Goal: Check status: Check status

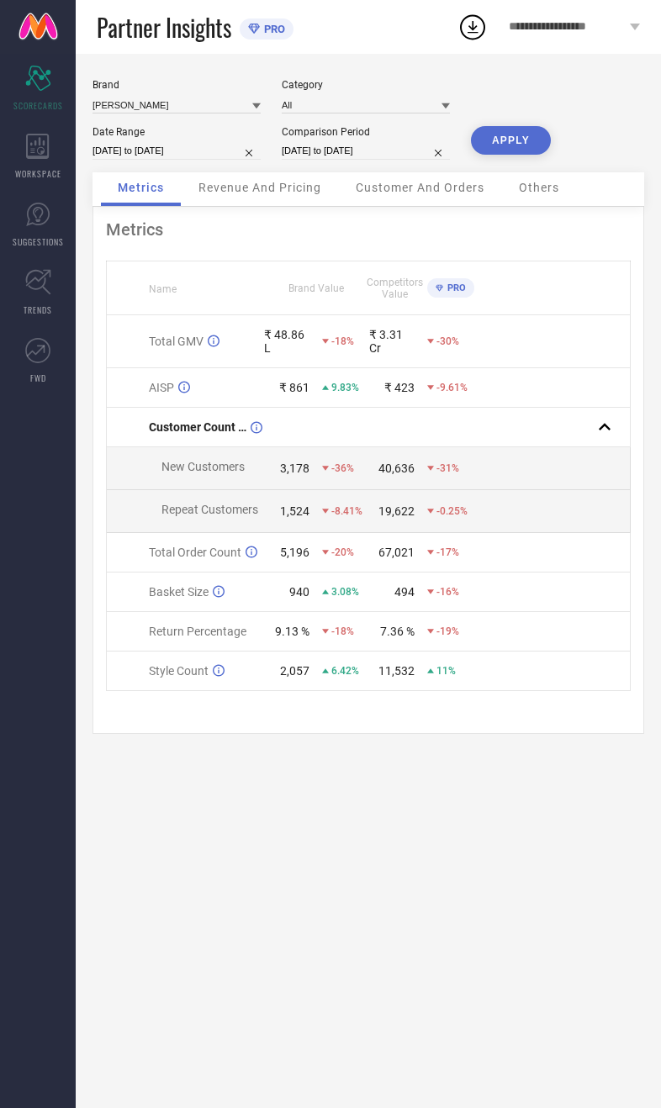
click at [513, 155] on button "APPLY" at bounding box center [511, 140] width 80 height 29
click at [177, 160] on input "[DATE] to [DATE]" at bounding box center [176, 151] width 168 height 18
select select "9"
select select "2025"
select select "10"
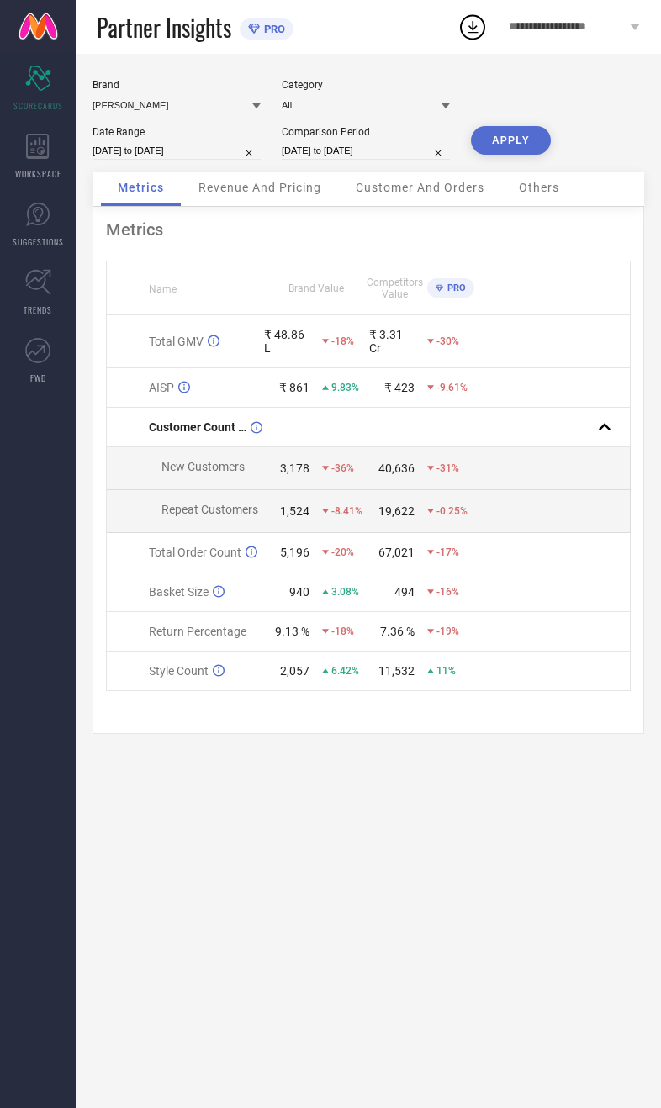
select select "2025"
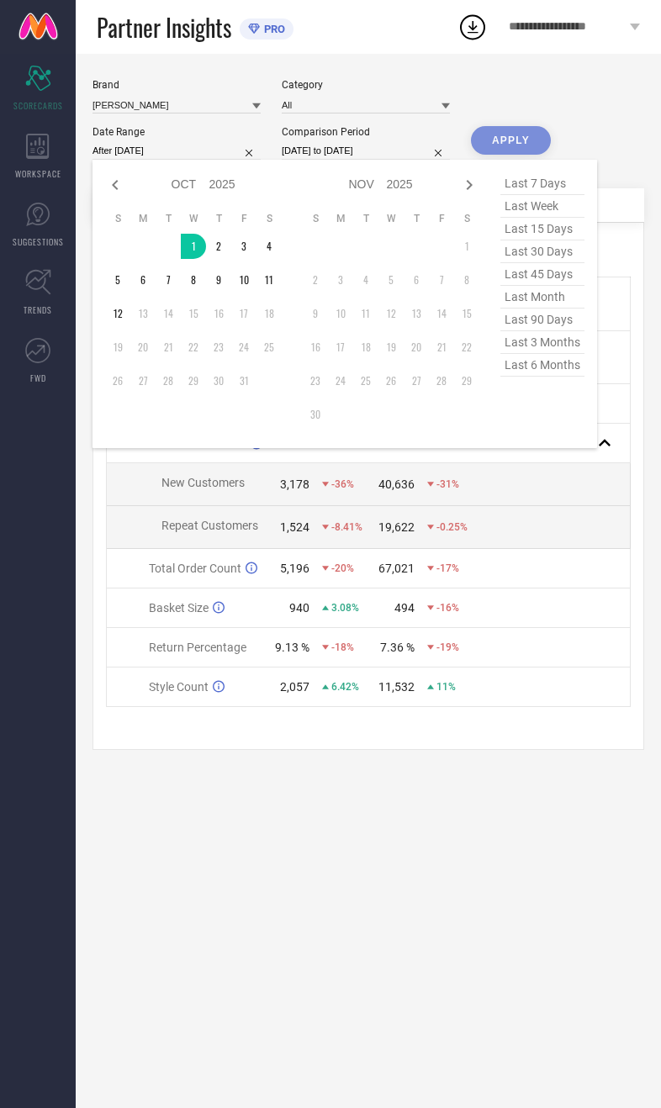
type input "[DATE] to [DATE]"
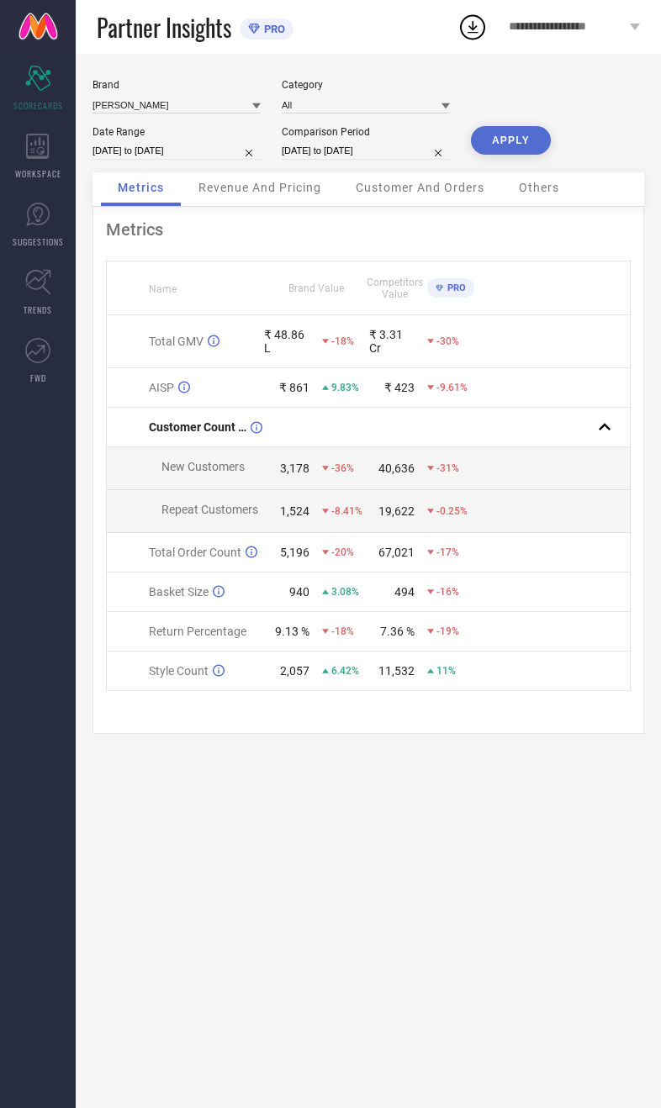
select select "9"
select select "2024"
select select "10"
select select "2024"
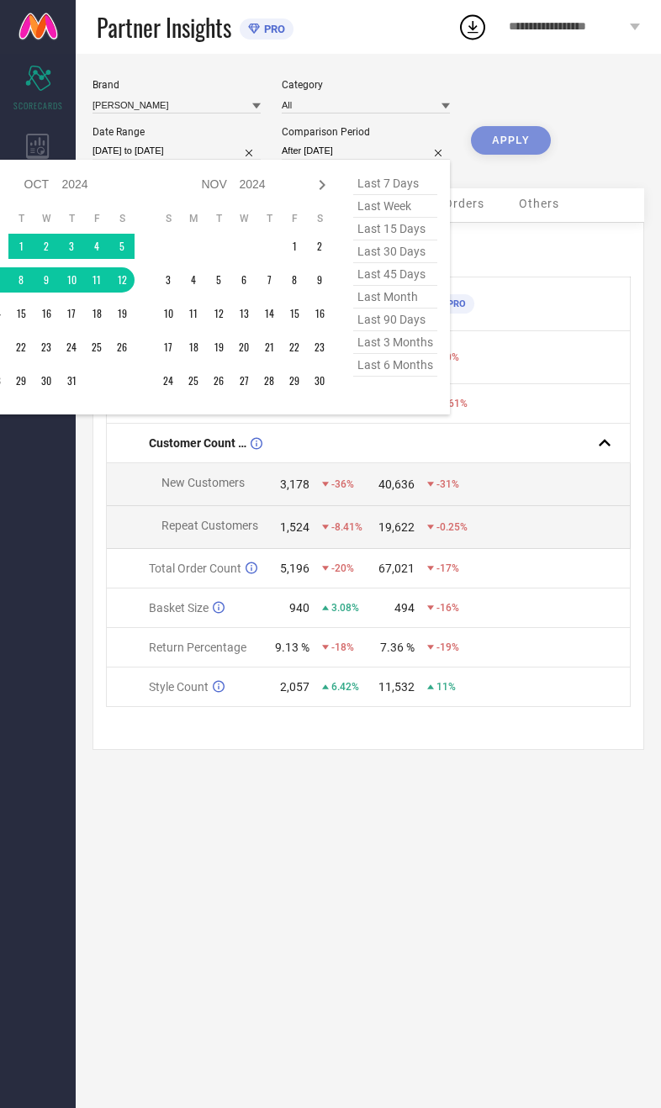
type input "[DATE] to [DATE]"
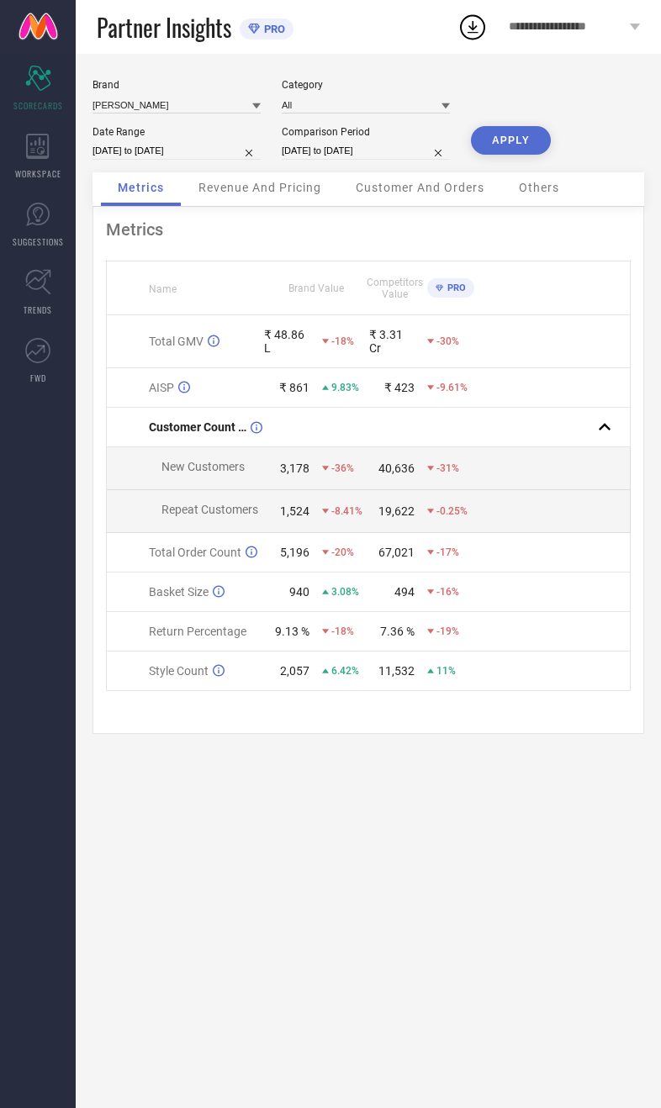
click at [526, 150] on button "APPLY" at bounding box center [511, 140] width 80 height 29
click at [304, 194] on span "Revenue And Pricing" at bounding box center [259, 187] width 123 height 13
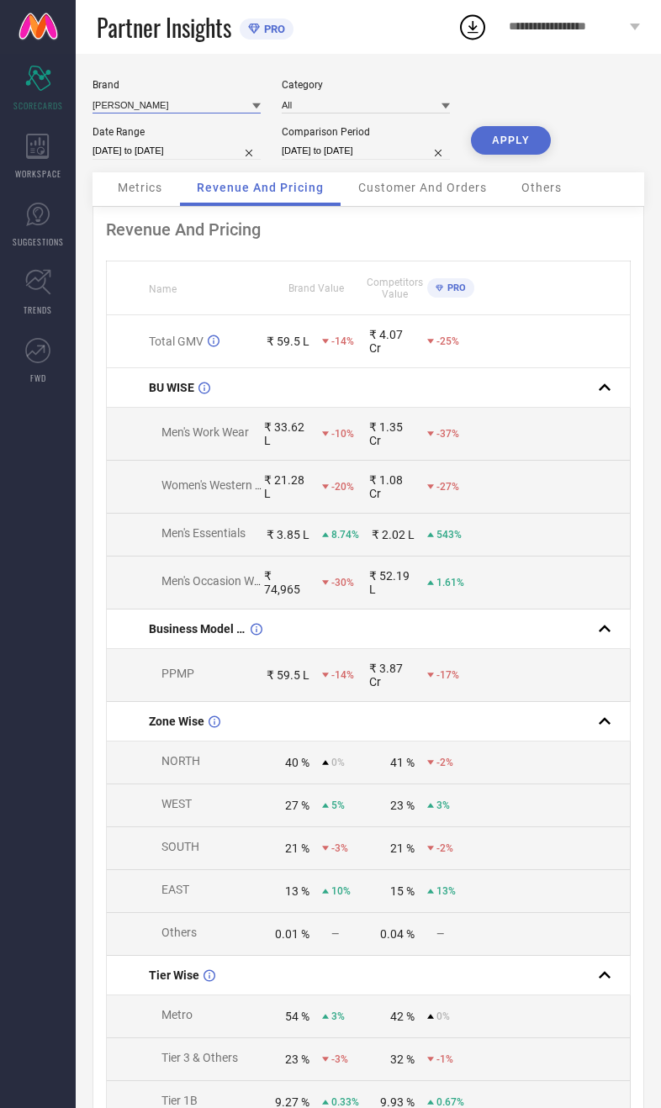
click at [157, 108] on input at bounding box center [176, 105] width 168 height 18
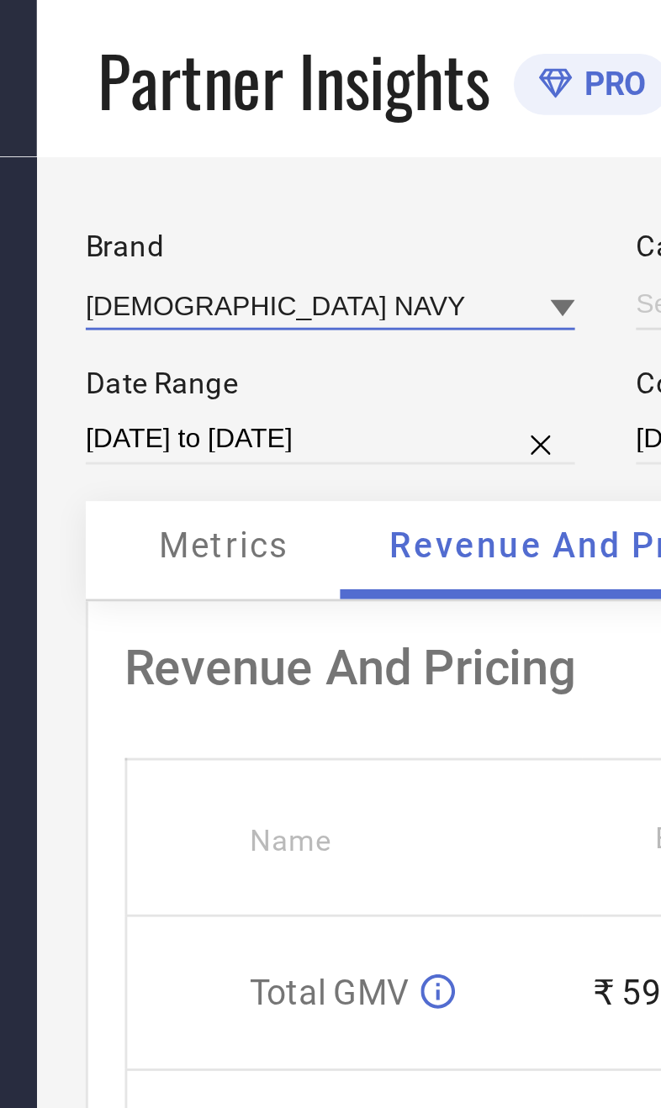
type input "All"
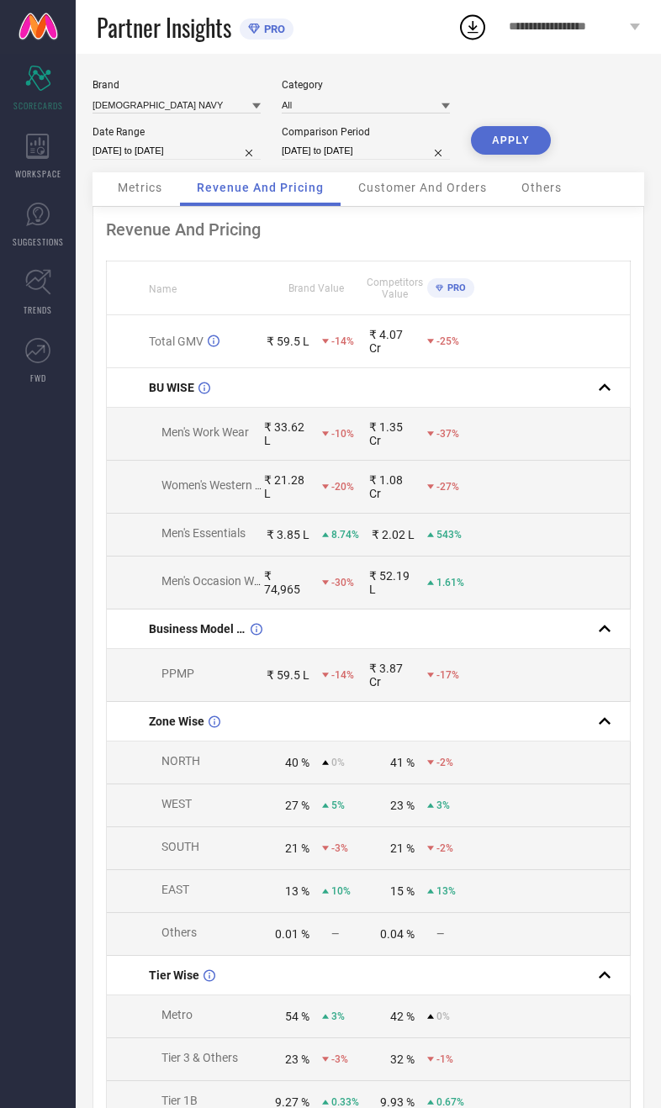
click at [518, 142] on button "APPLY" at bounding box center [511, 140] width 80 height 29
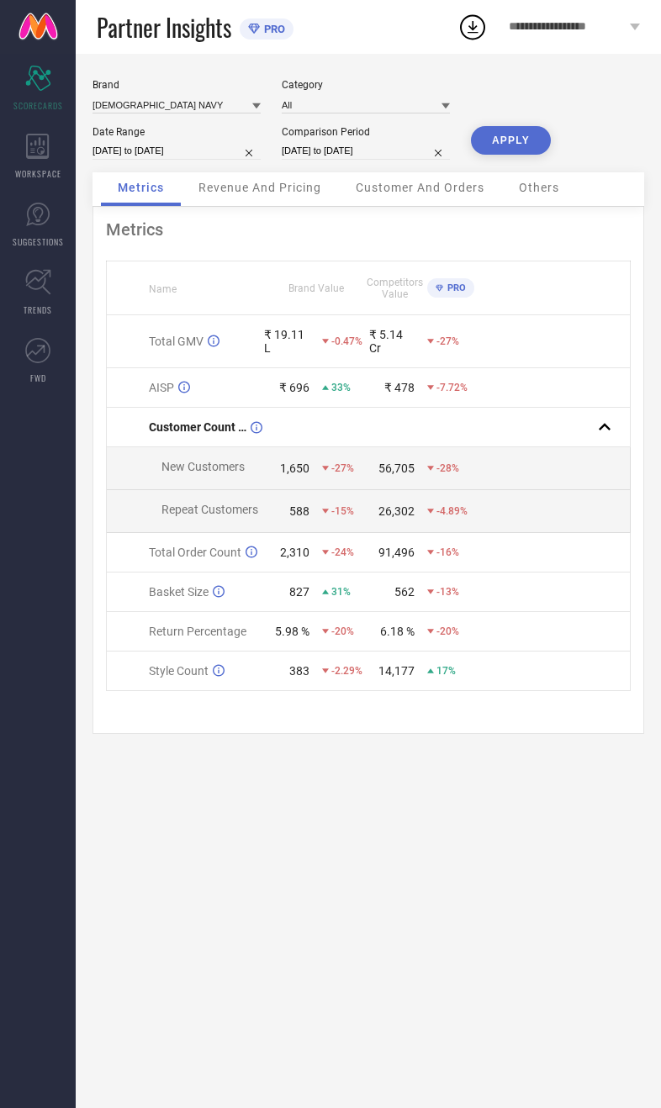
click at [275, 194] on span "Revenue And Pricing" at bounding box center [259, 187] width 123 height 13
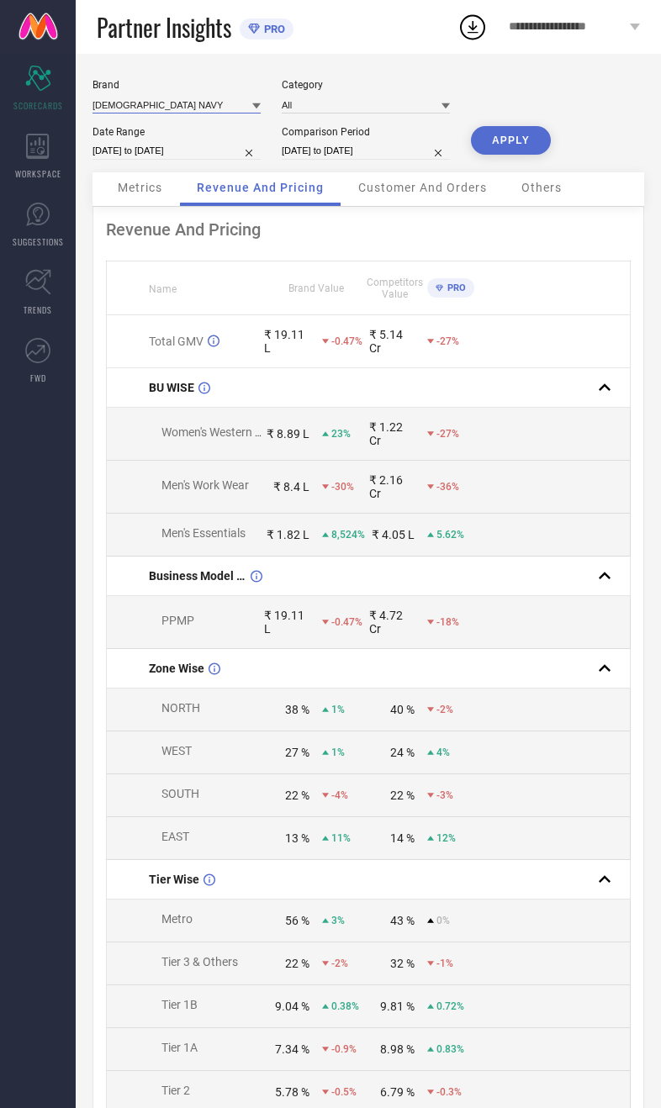
click at [167, 103] on input at bounding box center [176, 105] width 168 height 18
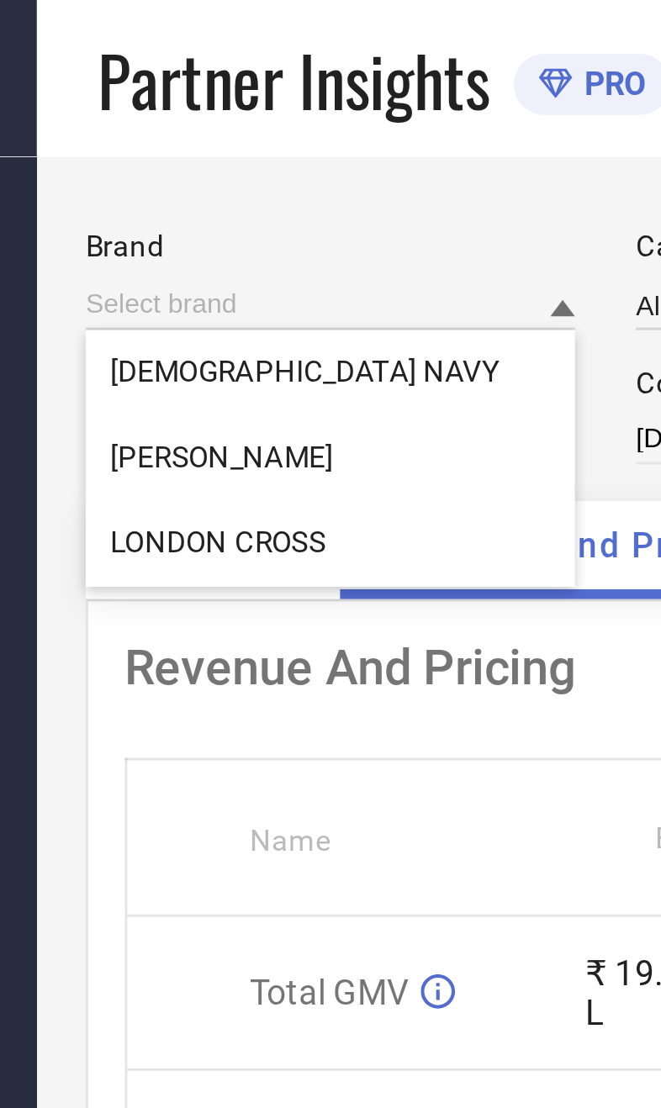
click at [132, 64] on div "Brand [DEMOGRAPHIC_DATA] NAVY [PERSON_NAME] [GEOGRAPHIC_DATA] CROSS Category Al…" at bounding box center [368, 758] width 585 height 1409
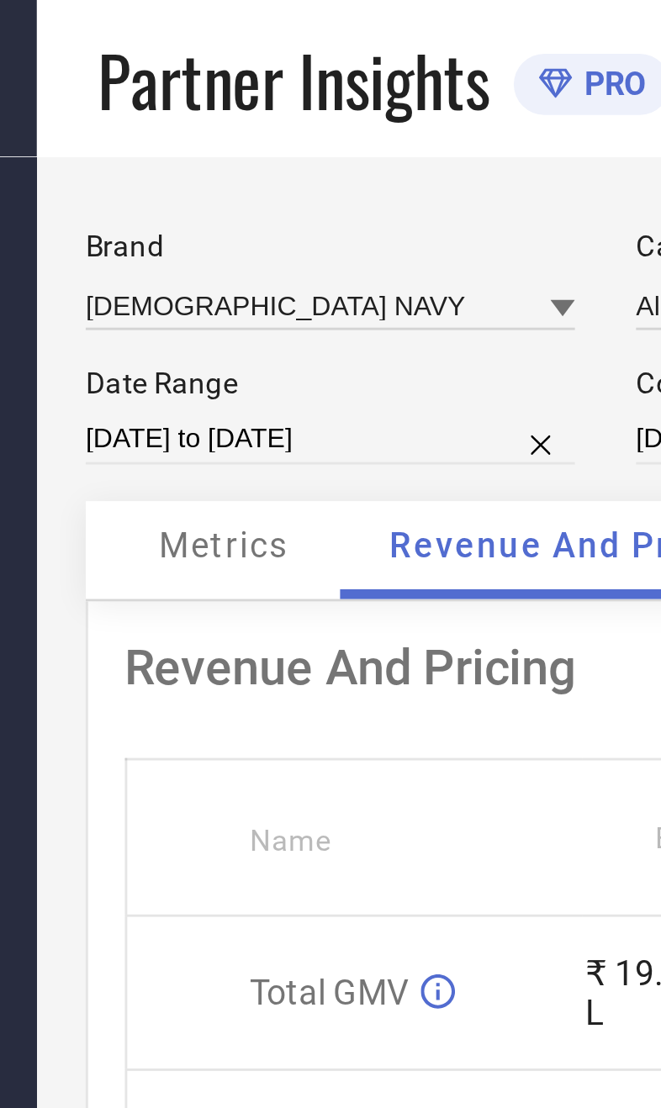
click at [96, 92] on div "Brand [DEMOGRAPHIC_DATA] NAVY" at bounding box center [176, 96] width 168 height 34
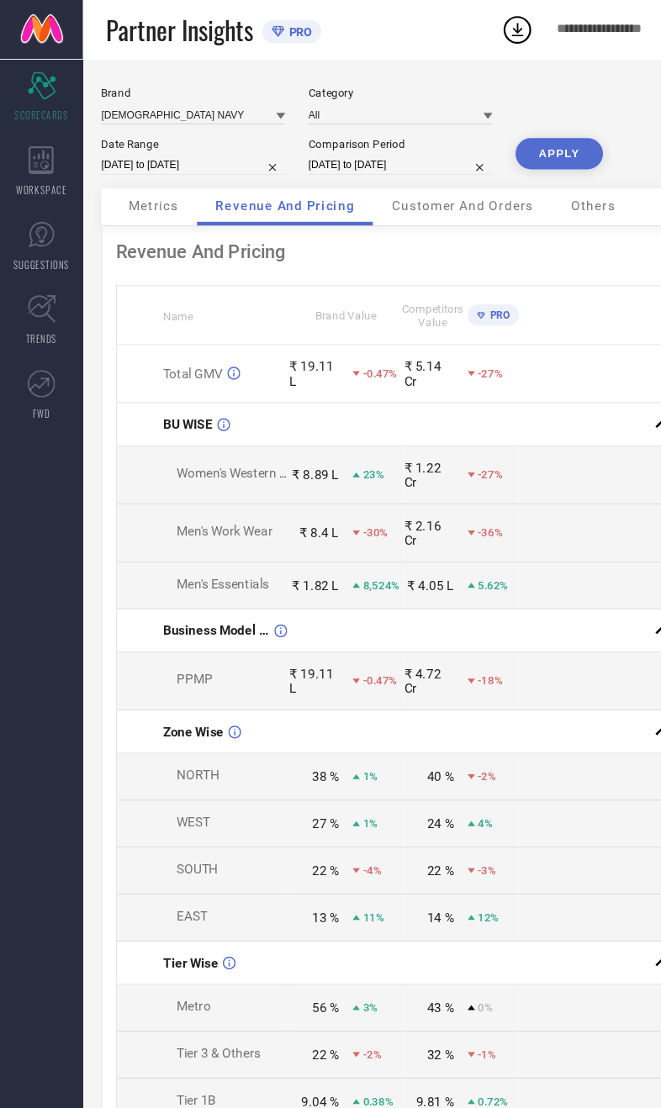
select select "9"
select select "2025"
select select "10"
select select "2025"
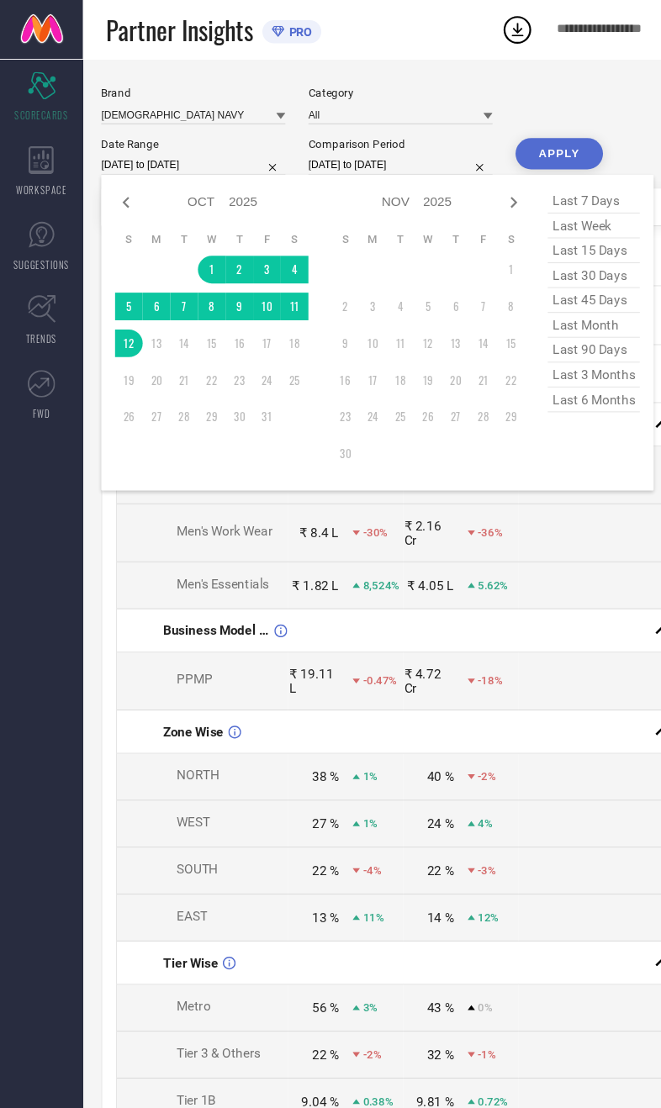
click at [121, 193] on icon at bounding box center [115, 185] width 20 height 20
select select "8"
select select "2025"
select select "9"
select select "2025"
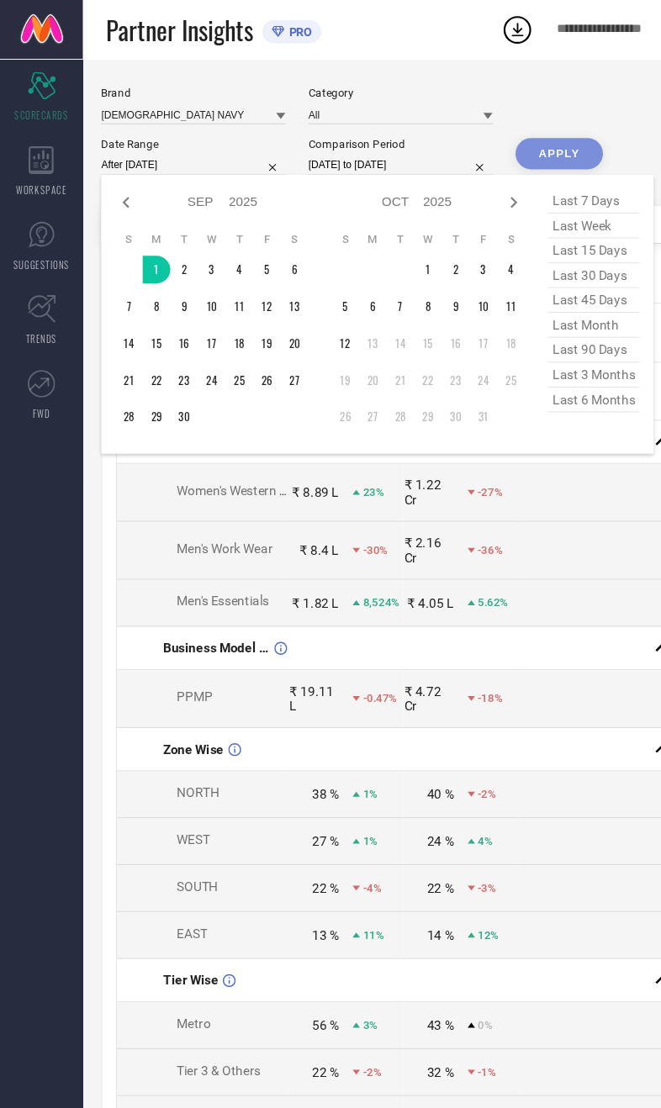
type input "[DATE] to [DATE]"
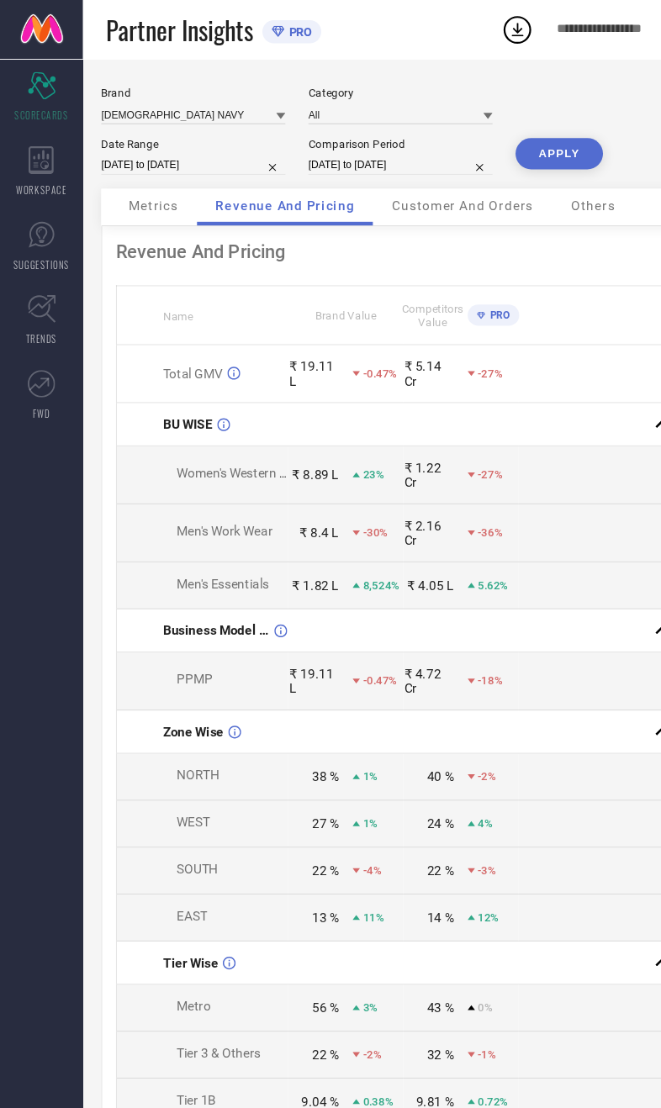
select select "9"
select select "2024"
select select "10"
select select "2024"
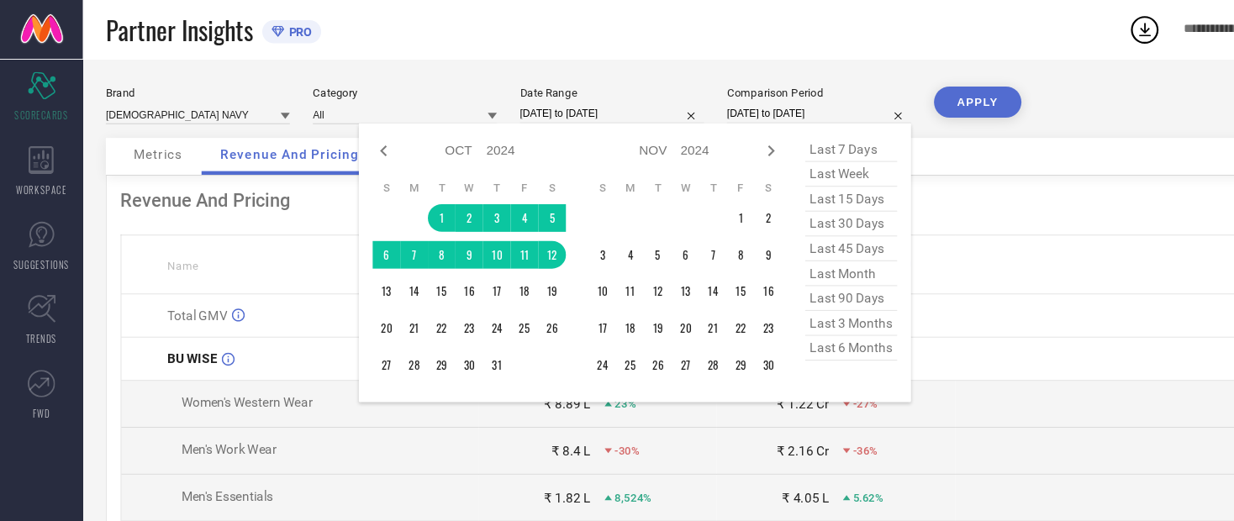
click at [351, 143] on icon at bounding box center [350, 138] width 6 height 10
select select "8"
select select "2024"
select select "9"
select select "2024"
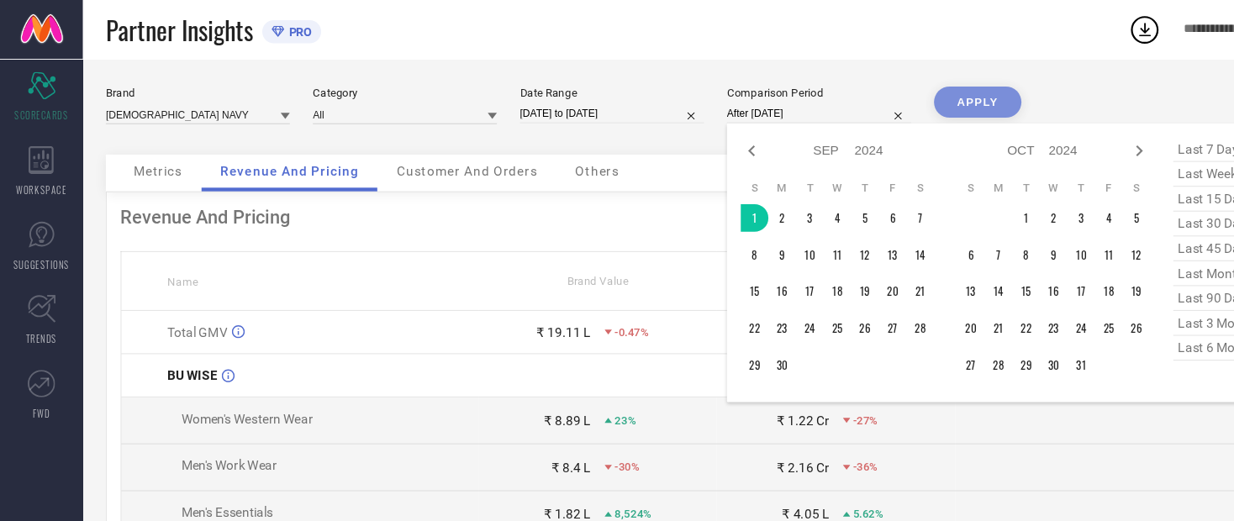
type input "[DATE] to [DATE]"
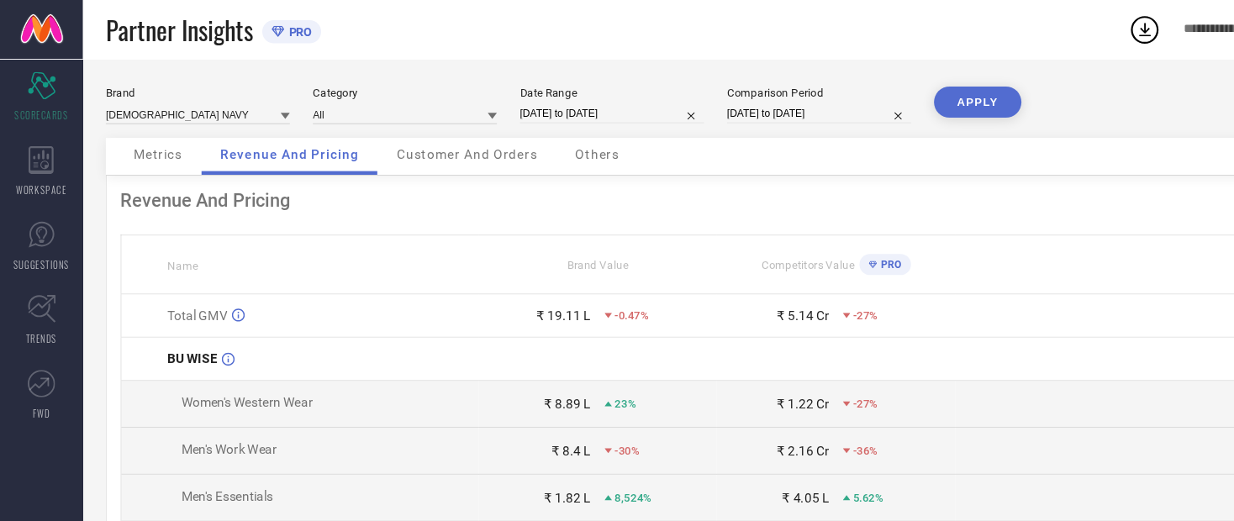
click at [660, 103] on button "APPLY" at bounding box center [893, 93] width 80 height 29
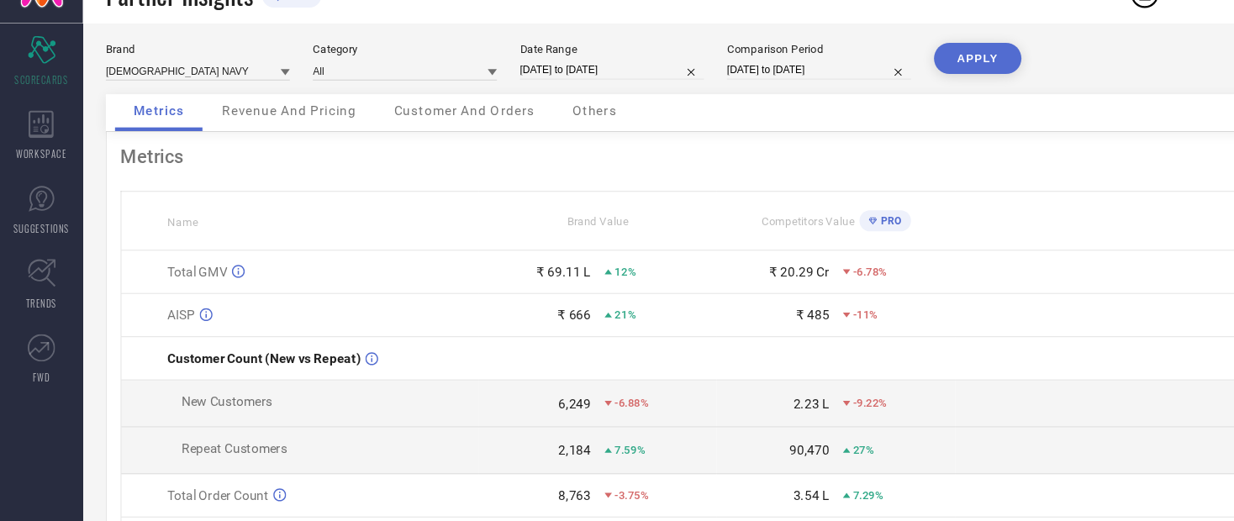
scroll to position [8, 0]
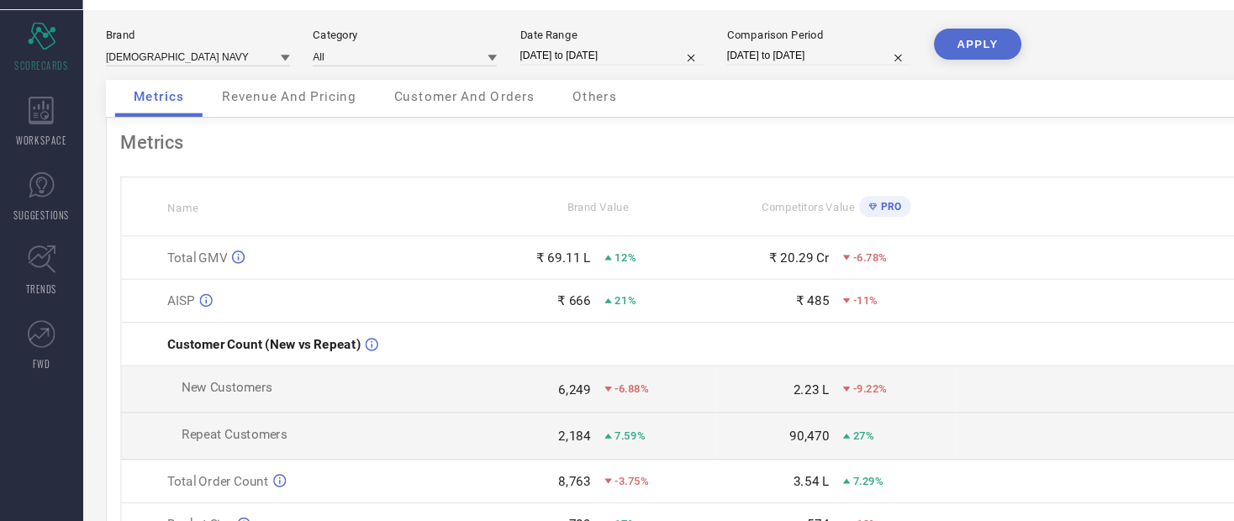
click at [250, 127] on span "Revenue And Pricing" at bounding box center [264, 133] width 123 height 13
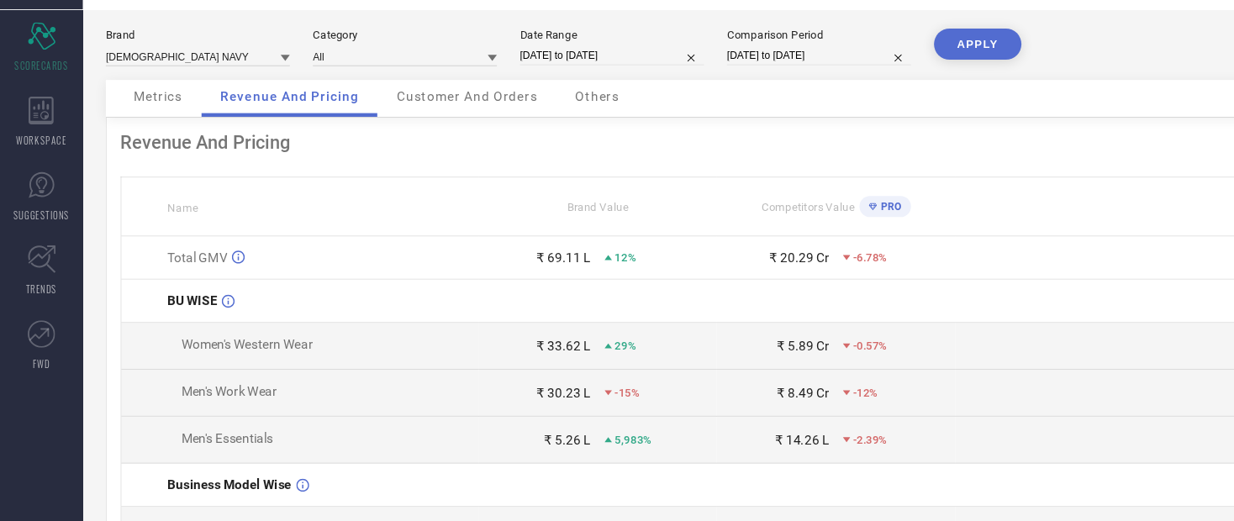
select select "8"
select select "2025"
select select "9"
select select "2025"
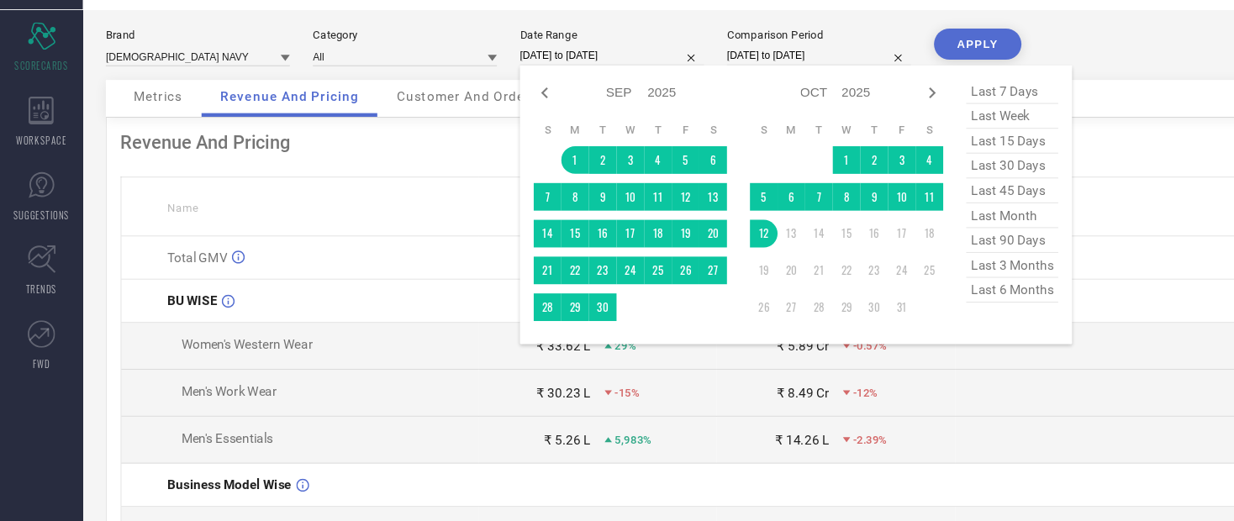
click at [245, 314] on div "BU WISE" at bounding box center [294, 320] width 283 height 13
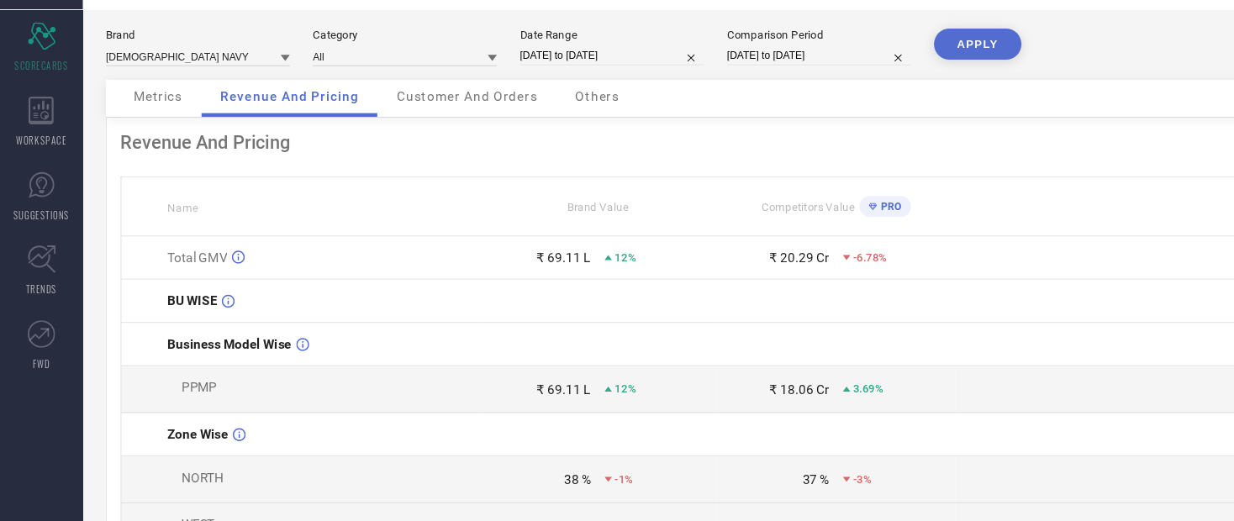
select select "8"
select select "2025"
select select "9"
select select "2025"
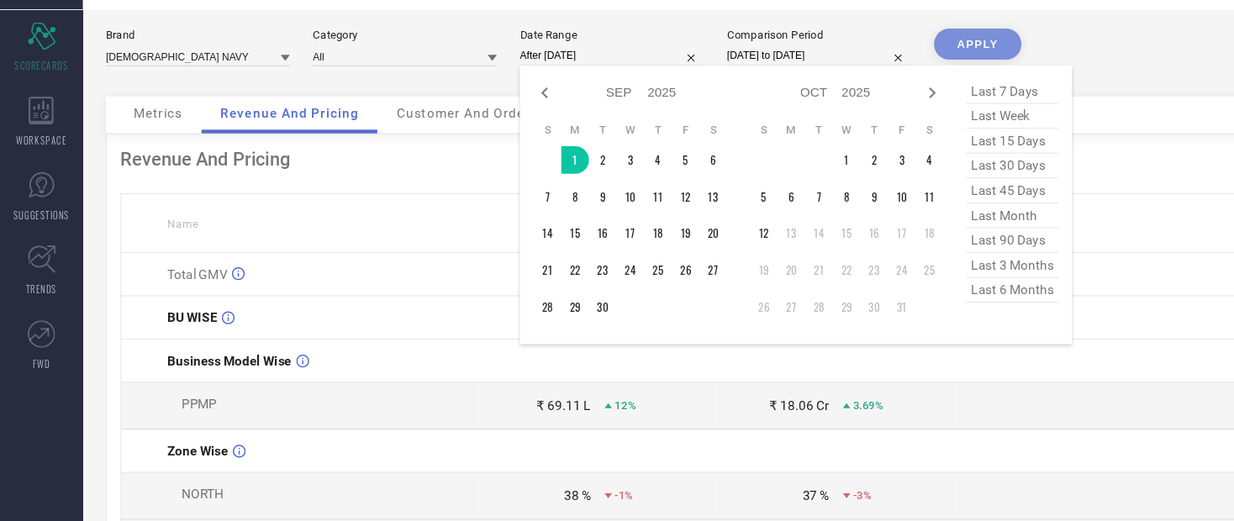
type input "[DATE] to [DATE]"
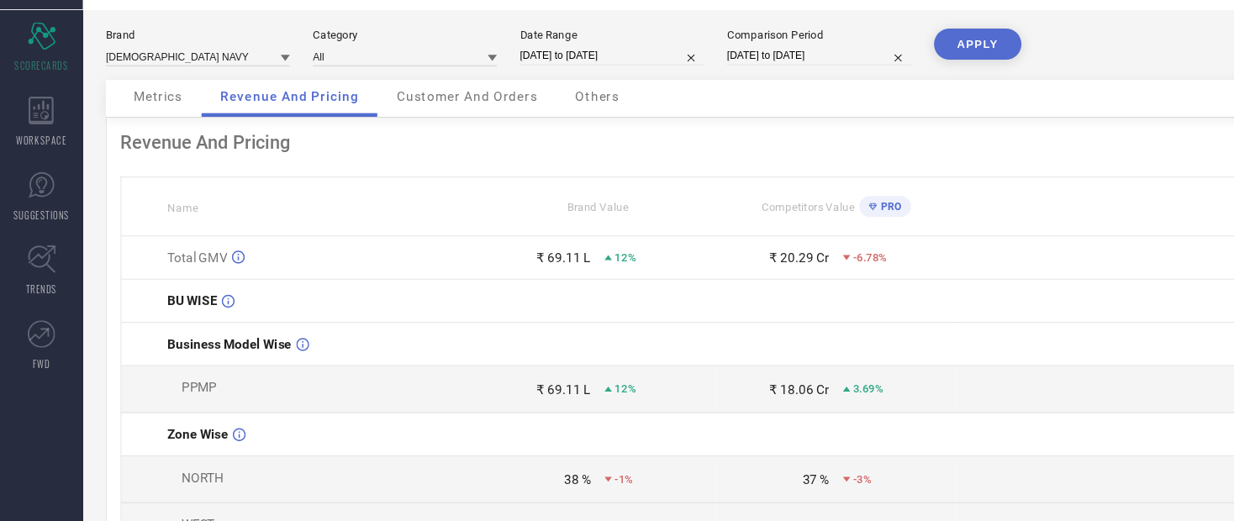
click at [660, 71] on button "APPLY" at bounding box center [893, 85] width 80 height 29
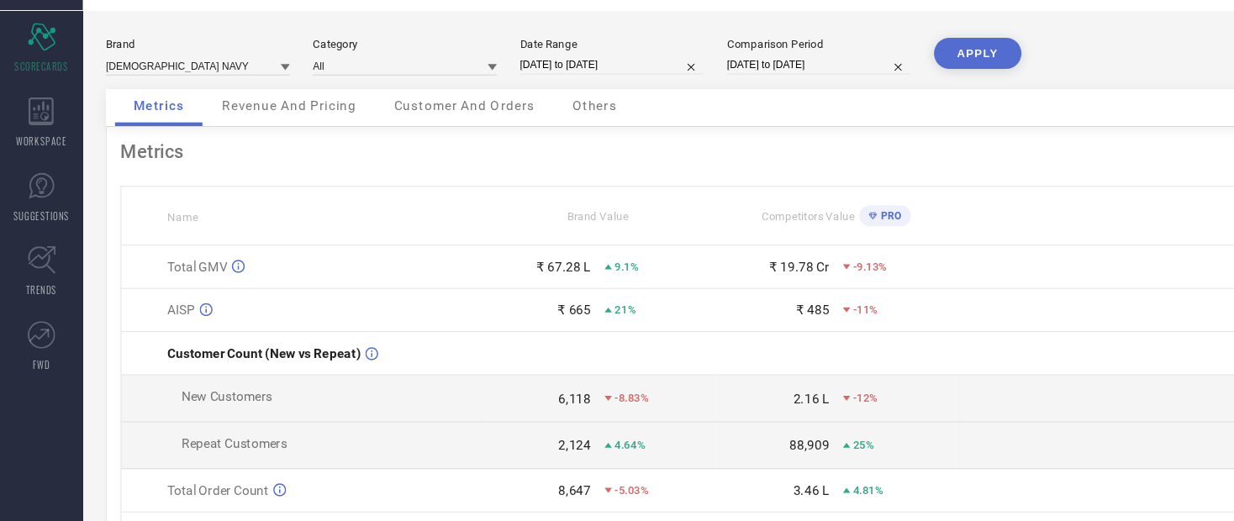
select select "8"
select select "2025"
select select "9"
select select "2025"
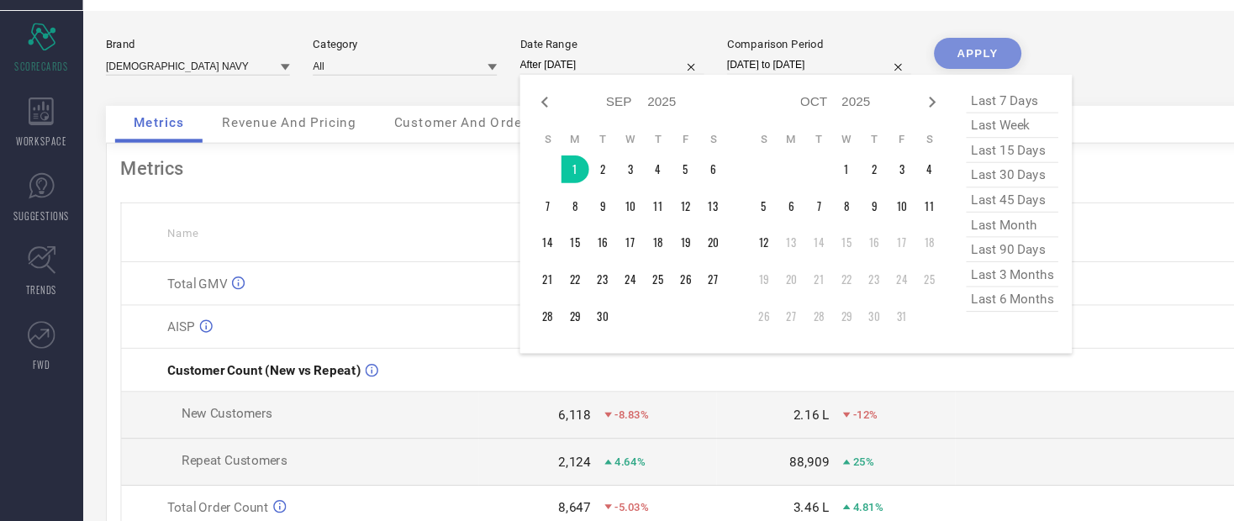
type input "[DATE] to [DATE]"
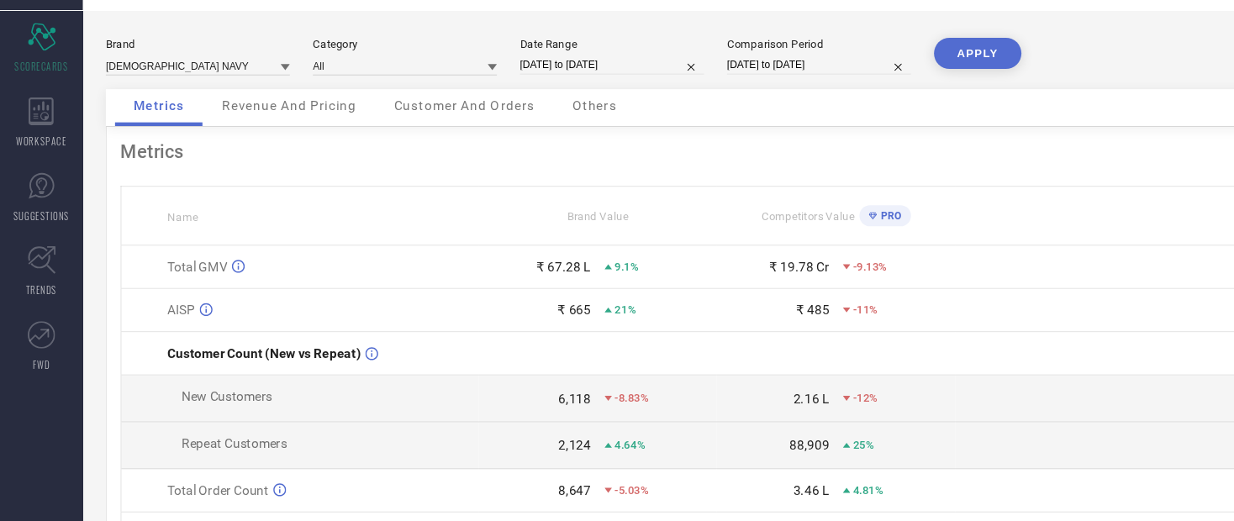
click at [660, 79] on button "APPLY" at bounding box center [893, 93] width 80 height 29
click at [248, 134] on span "Revenue And Pricing" at bounding box center [264, 140] width 123 height 13
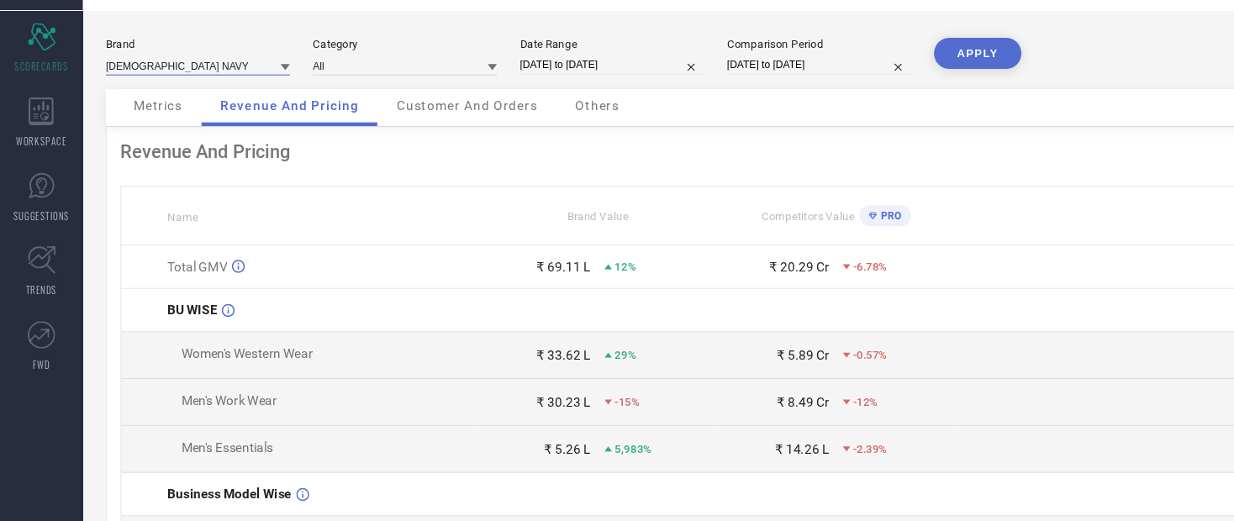
click at [139, 96] on input at bounding box center [181, 105] width 168 height 18
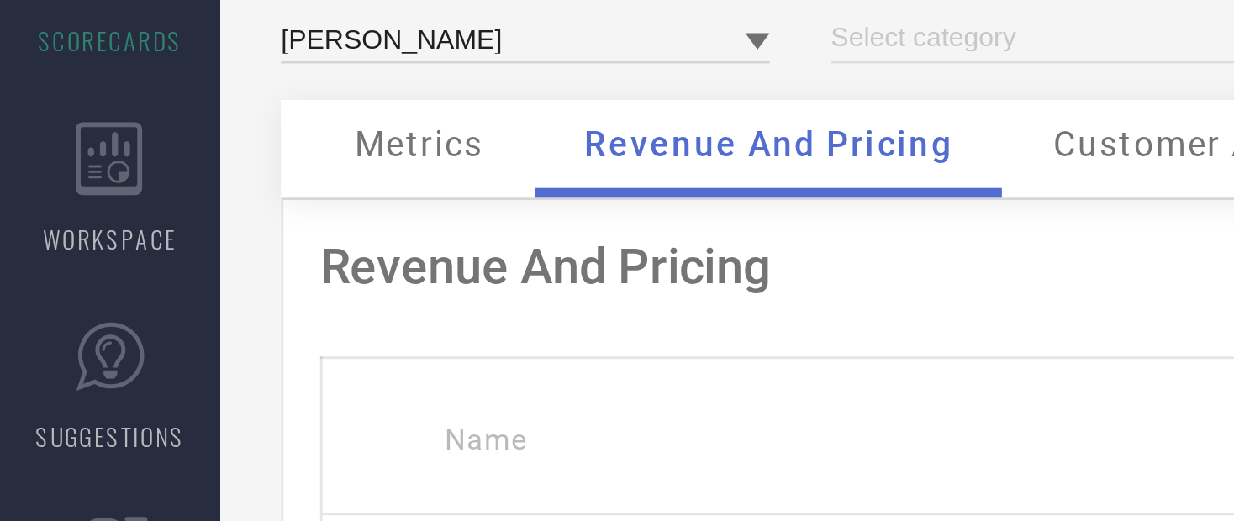
type input "All"
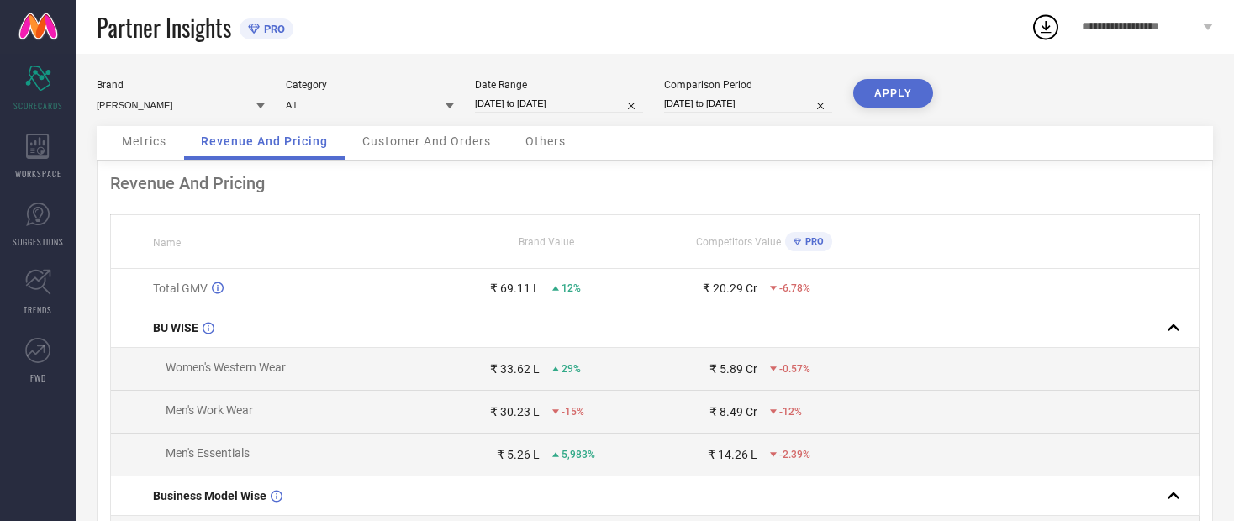
click at [660, 97] on button "APPLY" at bounding box center [893, 93] width 80 height 29
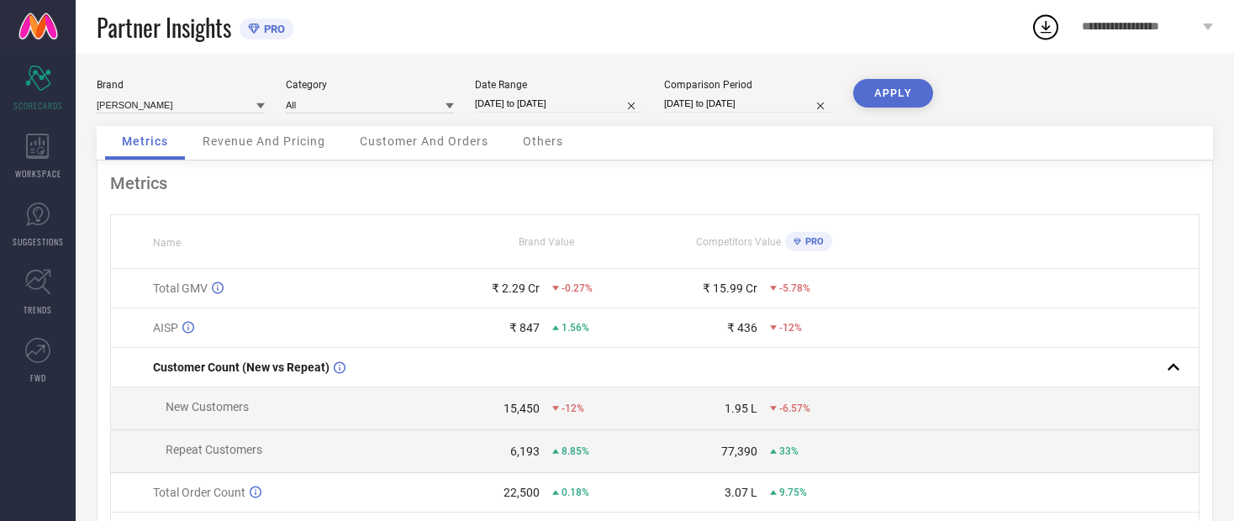
click at [255, 140] on span "Revenue And Pricing" at bounding box center [264, 140] width 123 height 13
